Goal: Information Seeking & Learning: Learn about a topic

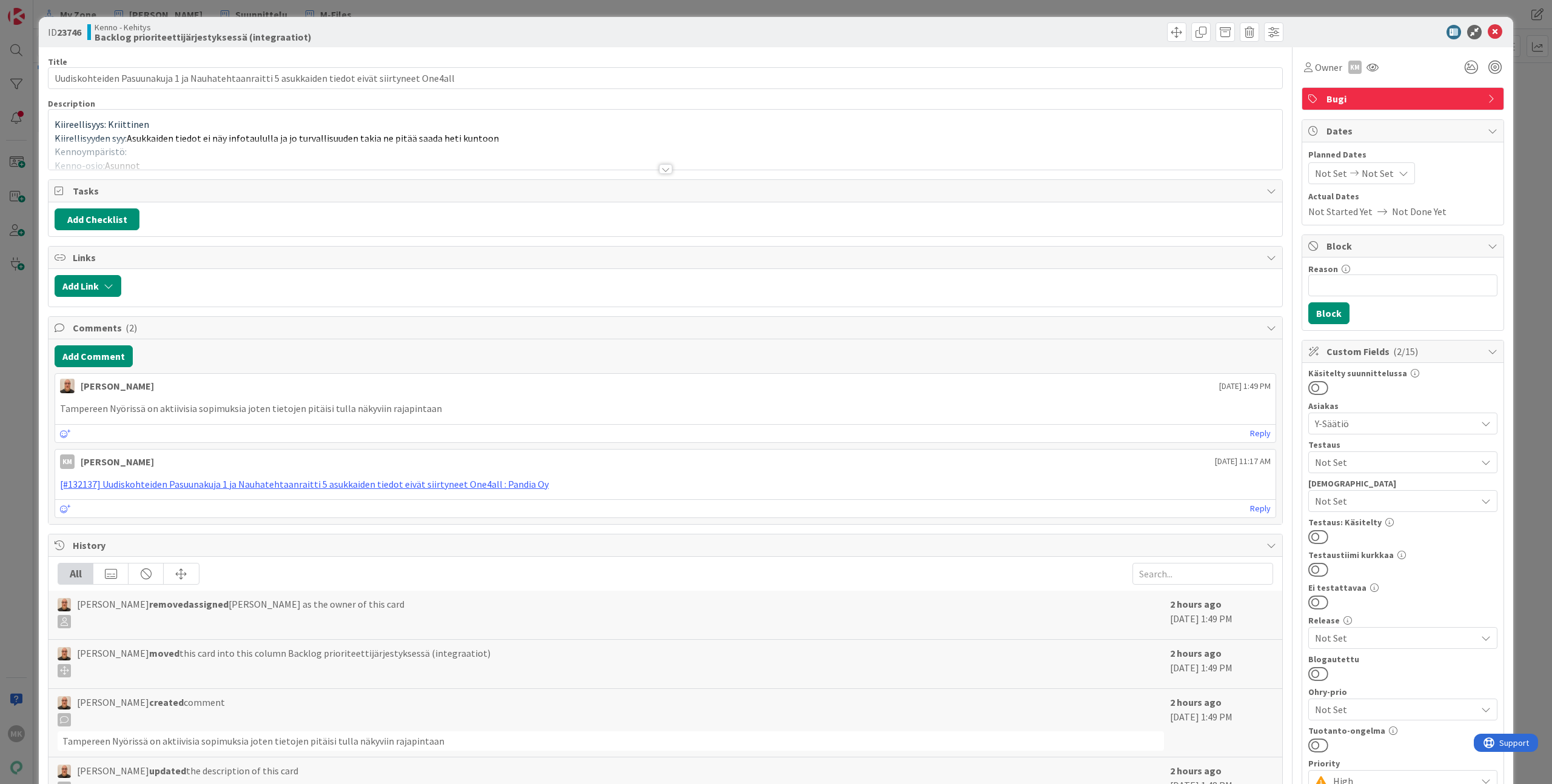
click at [446, 157] on div at bounding box center [665, 154] width 1233 height 31
